Goal: Task Accomplishment & Management: Use online tool/utility

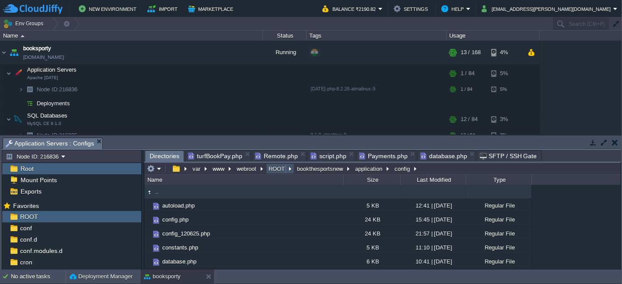
click at [275, 165] on button "ROOT" at bounding box center [277, 169] width 20 height 8
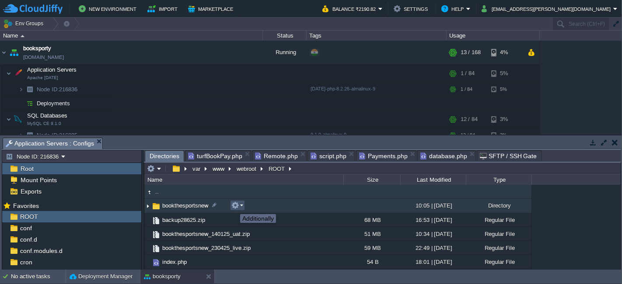
click at [233, 206] on button "button" at bounding box center [235, 206] width 8 height 8
click at [220, 207] on td "bookthesportsnew" at bounding box center [243, 206] width 199 height 14
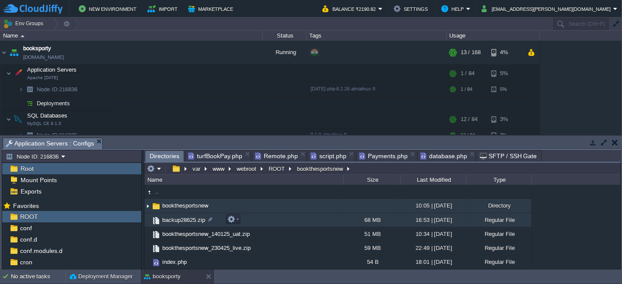
drag, startPoint x: 221, startPoint y: 206, endPoint x: 242, endPoint y: 219, distance: 24.3
click at [242, 219] on td "backup28625.zip" at bounding box center [243, 220] width 199 height 14
click at [238, 204] on button "button" at bounding box center [235, 206] width 8 height 8
click at [272, 205] on td "bookthesportsnew" at bounding box center [243, 206] width 199 height 14
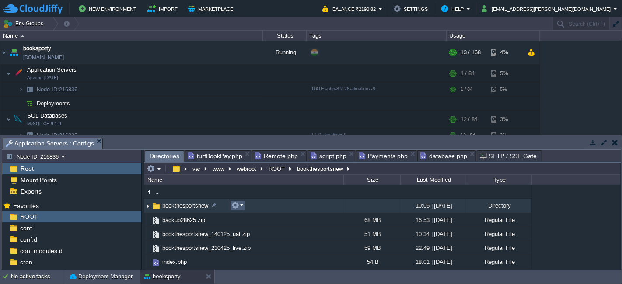
click at [240, 207] on em at bounding box center [237, 206] width 12 height 8
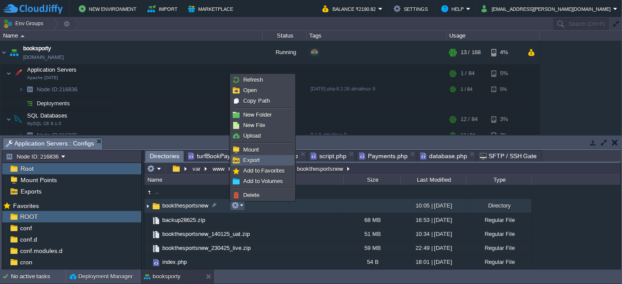
click at [255, 160] on span "Export" at bounding box center [251, 160] width 17 height 7
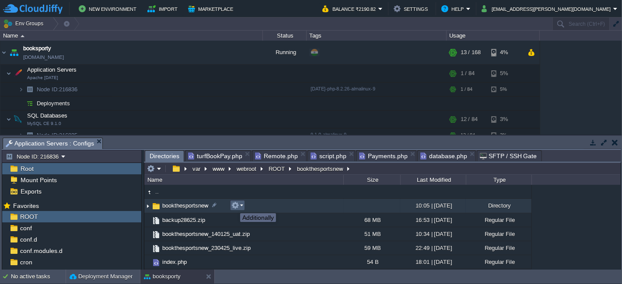
click at [233, 205] on button "button" at bounding box center [235, 206] width 8 height 8
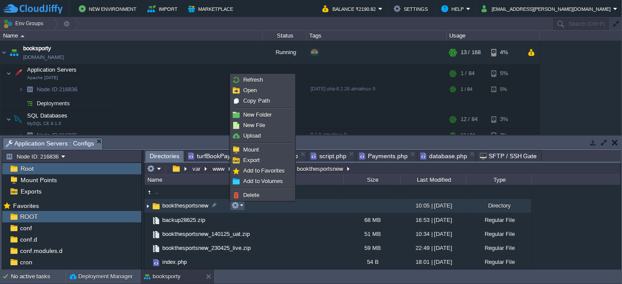
click at [261, 208] on td "bookthesportsnew" at bounding box center [243, 206] width 199 height 14
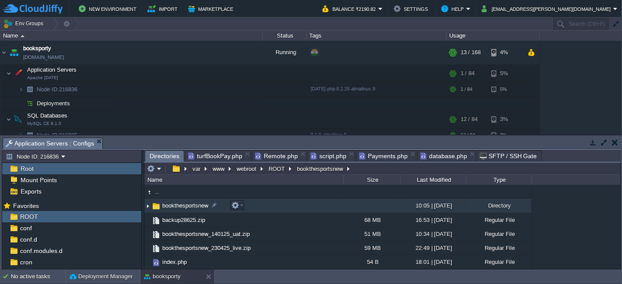
click at [261, 208] on td "bookthesportsnew" at bounding box center [243, 206] width 199 height 14
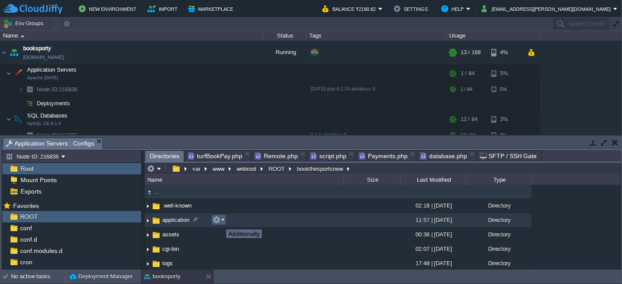
click at [219, 222] on button "button" at bounding box center [216, 220] width 8 height 8
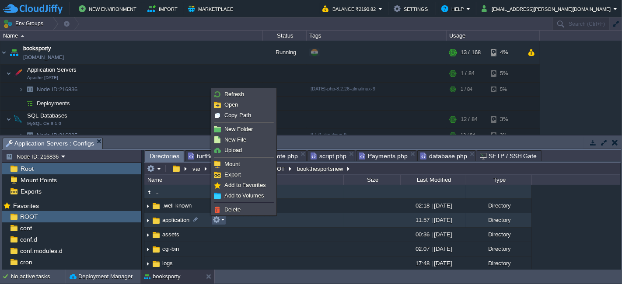
click at [306, 219] on td "application" at bounding box center [243, 220] width 199 height 14
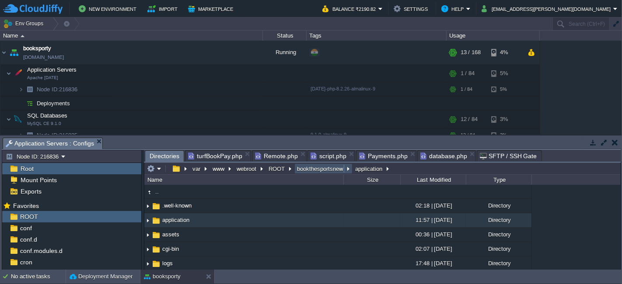
click at [319, 171] on button "bookthesportsnew" at bounding box center [320, 169] width 49 height 8
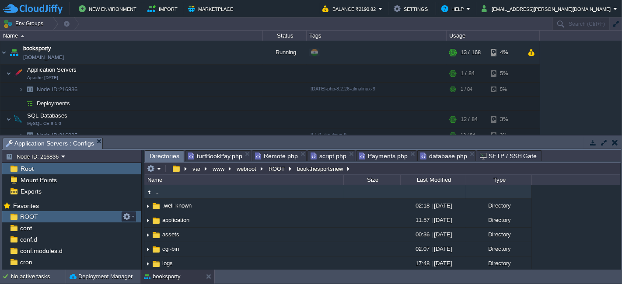
click at [55, 216] on div "ROOT" at bounding box center [71, 216] width 139 height 11
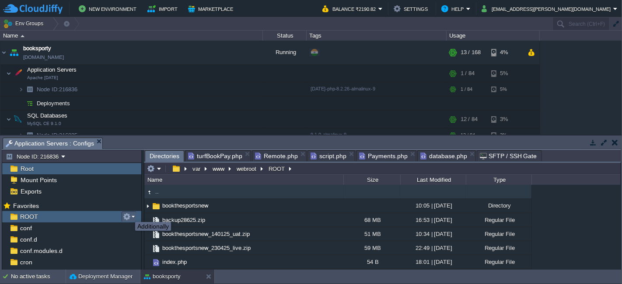
click at [129, 214] on button "button" at bounding box center [127, 217] width 8 height 8
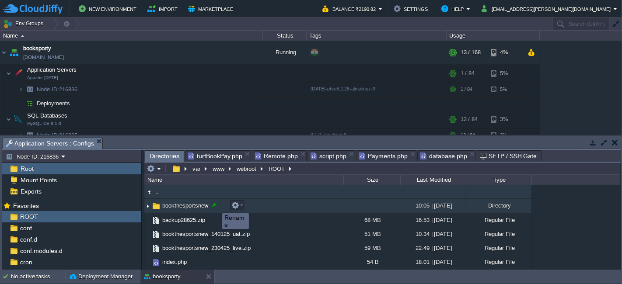
click at [216, 205] on div at bounding box center [214, 205] width 8 height 8
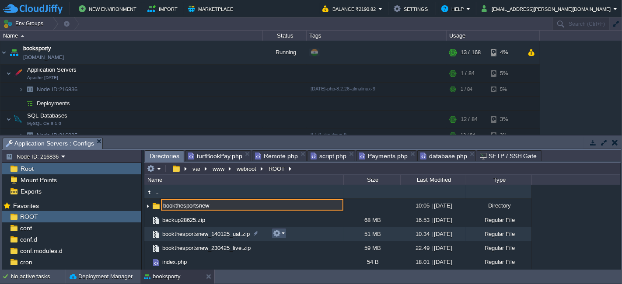
click at [275, 235] on button "button" at bounding box center [277, 234] width 8 height 8
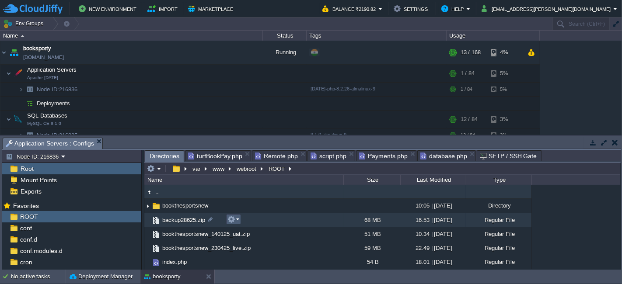
click at [232, 221] on div ".. bookthesportsnew 10:05 | [DATE] Directory backup28625.zip 68 MB 16:53 | [DAT…" at bounding box center [382, 227] width 476 height 84
click at [234, 219] on button "button" at bounding box center [231, 220] width 8 height 8
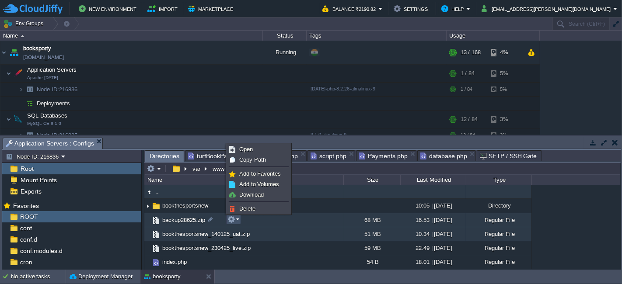
click at [309, 232] on td "bookthesportsnew_140125_uat.zip" at bounding box center [243, 234] width 199 height 14
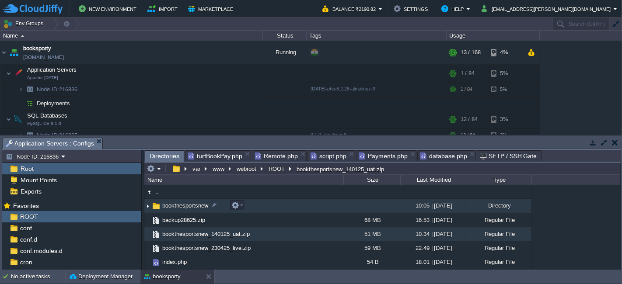
click at [148, 204] on img at bounding box center [147, 206] width 7 height 14
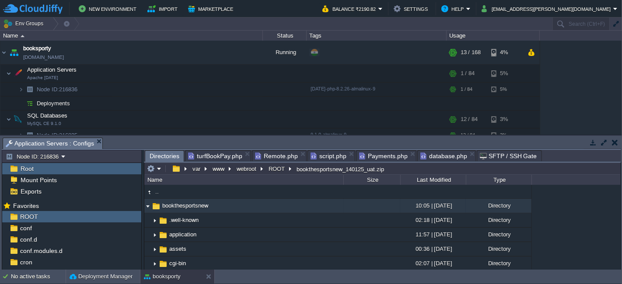
click at [149, 202] on img at bounding box center [147, 206] width 7 height 14
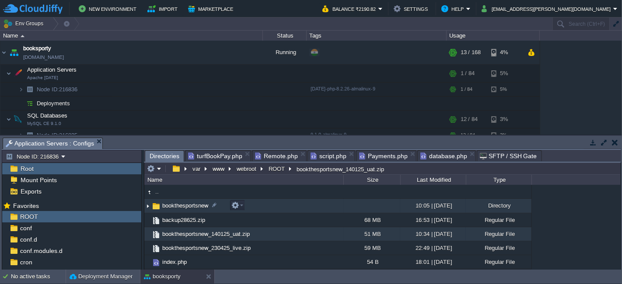
click at [148, 202] on img at bounding box center [147, 206] width 7 height 14
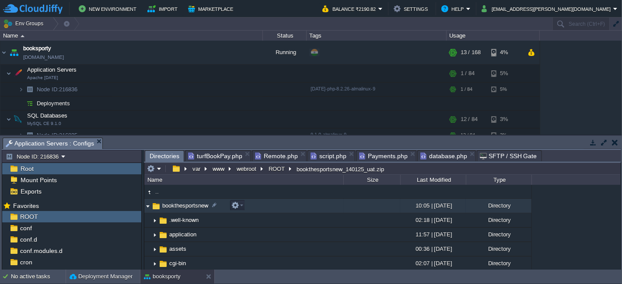
drag, startPoint x: 256, startPoint y: 203, endPoint x: 248, endPoint y: 208, distance: 9.4
click at [248, 208] on td "bookthesportsnew" at bounding box center [243, 206] width 199 height 14
click at [236, 203] on button "button" at bounding box center [235, 206] width 8 height 8
click at [335, 202] on td "bookthesportsnew" at bounding box center [243, 206] width 199 height 14
drag, startPoint x: 335, startPoint y: 202, endPoint x: 239, endPoint y: 206, distance: 96.3
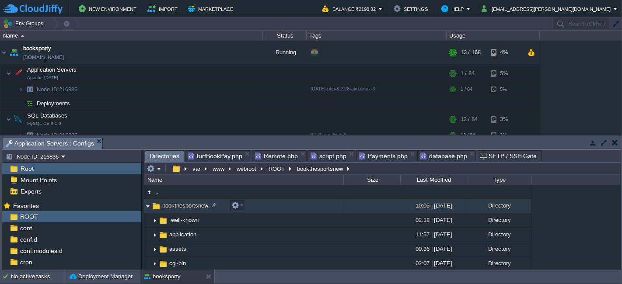
click at [239, 206] on em at bounding box center [237, 206] width 12 height 8
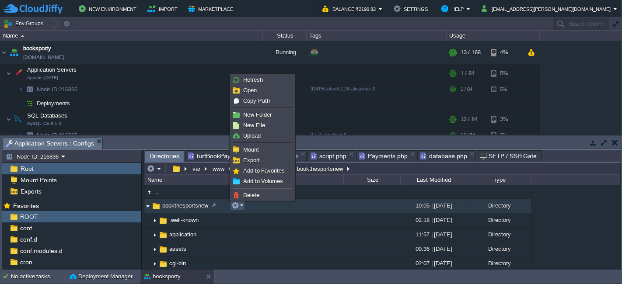
click at [486, 154] on span "SFTP / SSH Gate" at bounding box center [508, 156] width 57 height 10
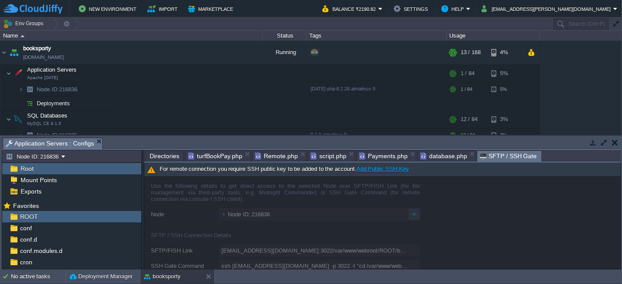
click at [354, 227] on div at bounding box center [382, 223] width 476 height 94
click at [244, 203] on div at bounding box center [382, 223] width 476 height 94
click at [431, 154] on span "database.php" at bounding box center [443, 156] width 47 height 10
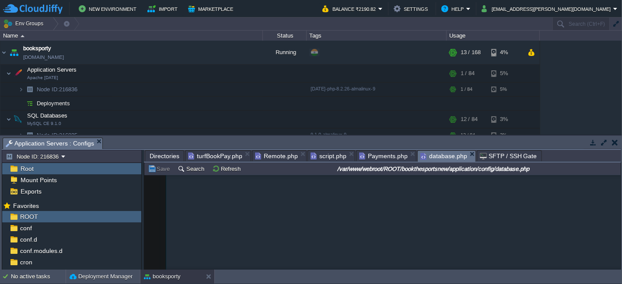
click at [484, 154] on span "SFTP / SSH Gate" at bounding box center [508, 156] width 57 height 10
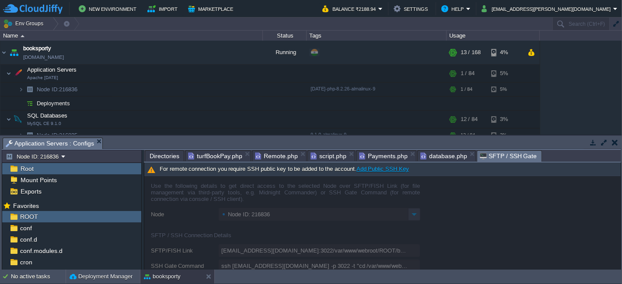
drag, startPoint x: 7, startPoint y: 52, endPoint x: 435, endPoint y: 230, distance: 463.7
click at [435, 230] on div at bounding box center [382, 223] width 476 height 94
click at [383, 170] on link "Add Public SSH Key" at bounding box center [382, 169] width 52 height 7
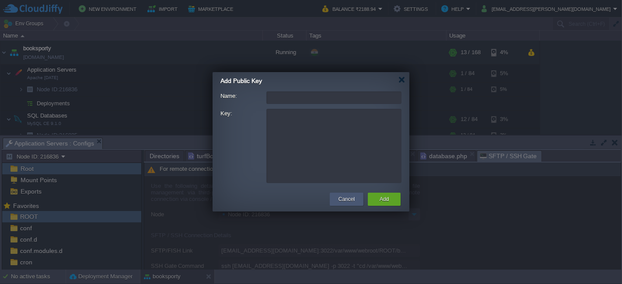
click at [350, 197] on button "Cancel" at bounding box center [346, 199] width 16 height 9
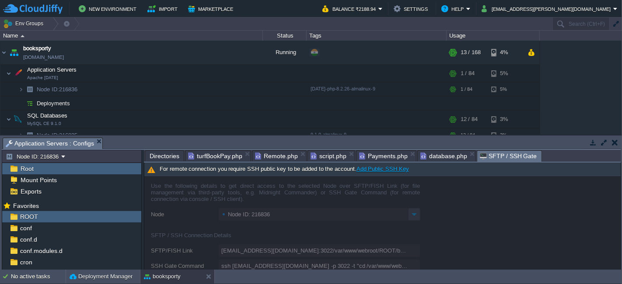
click at [308, 257] on div at bounding box center [382, 223] width 476 height 94
click at [367, 171] on link "Add Public SSH Key" at bounding box center [382, 169] width 52 height 7
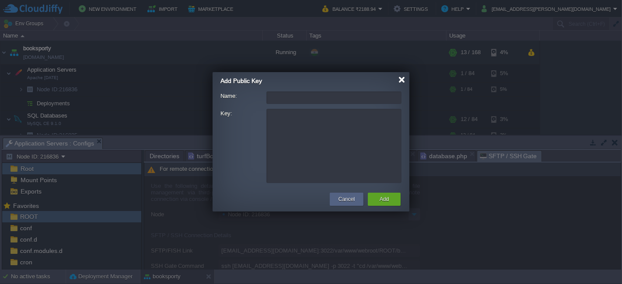
click at [403, 82] on div at bounding box center [401, 80] width 7 height 7
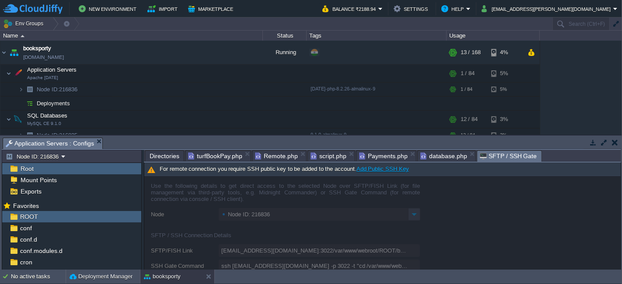
click at [354, 232] on div at bounding box center [382, 223] width 476 height 94
click at [169, 153] on span "Directories" at bounding box center [165, 156] width 30 height 10
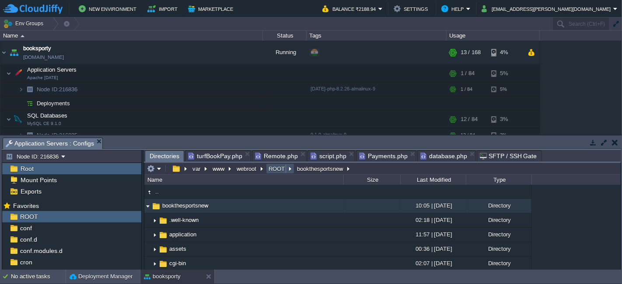
click at [276, 167] on button "ROOT" at bounding box center [277, 169] width 20 height 8
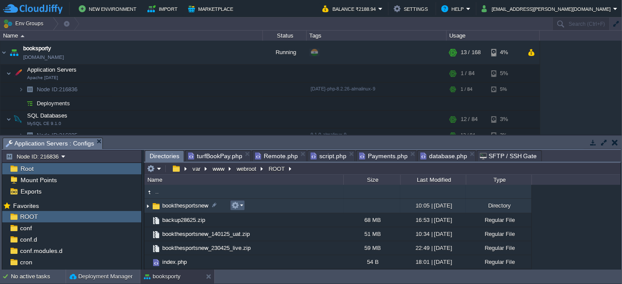
click at [238, 206] on button "button" at bounding box center [235, 206] width 8 height 8
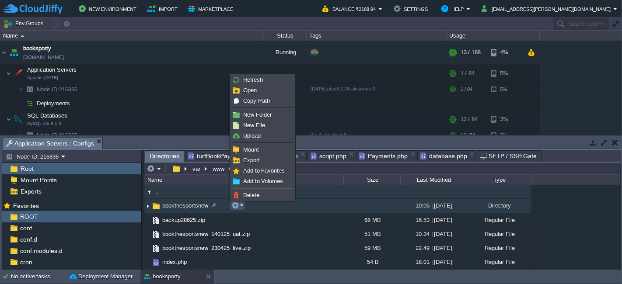
click at [149, 205] on img at bounding box center [147, 206] width 7 height 14
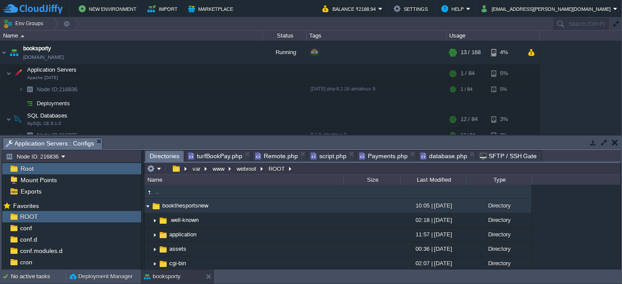
click at [149, 205] on img at bounding box center [147, 206] width 7 height 14
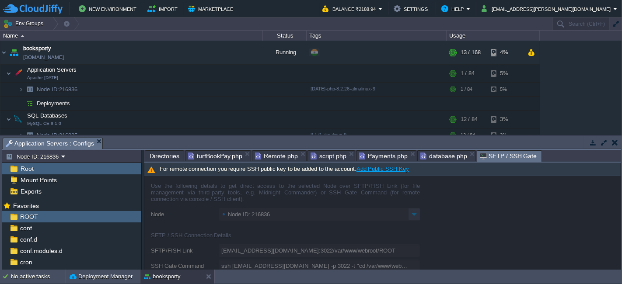
click at [500, 153] on span "SFTP / SSH Gate" at bounding box center [508, 156] width 57 height 11
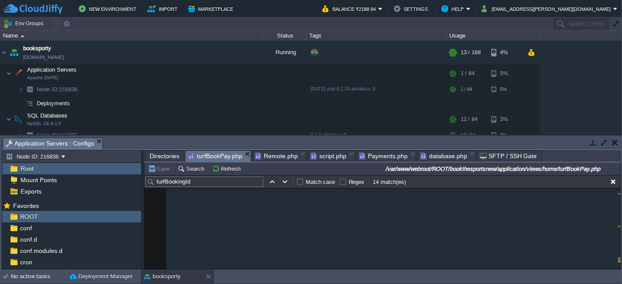
click at [211, 157] on span "turfBookPay.php" at bounding box center [215, 156] width 54 height 11
